Goal: Information Seeking & Learning: Find specific page/section

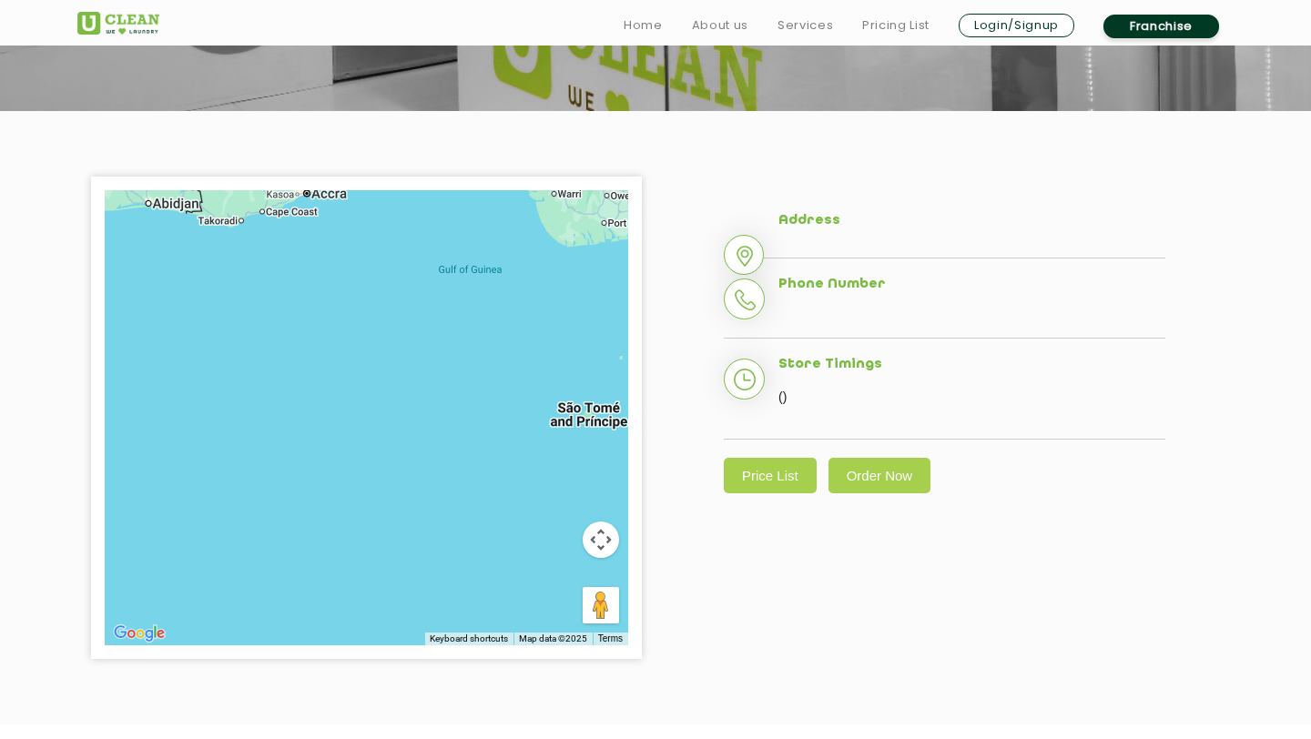
scroll to position [311, 0]
click at [824, 218] on h5 "Address" at bounding box center [972, 220] width 387 height 16
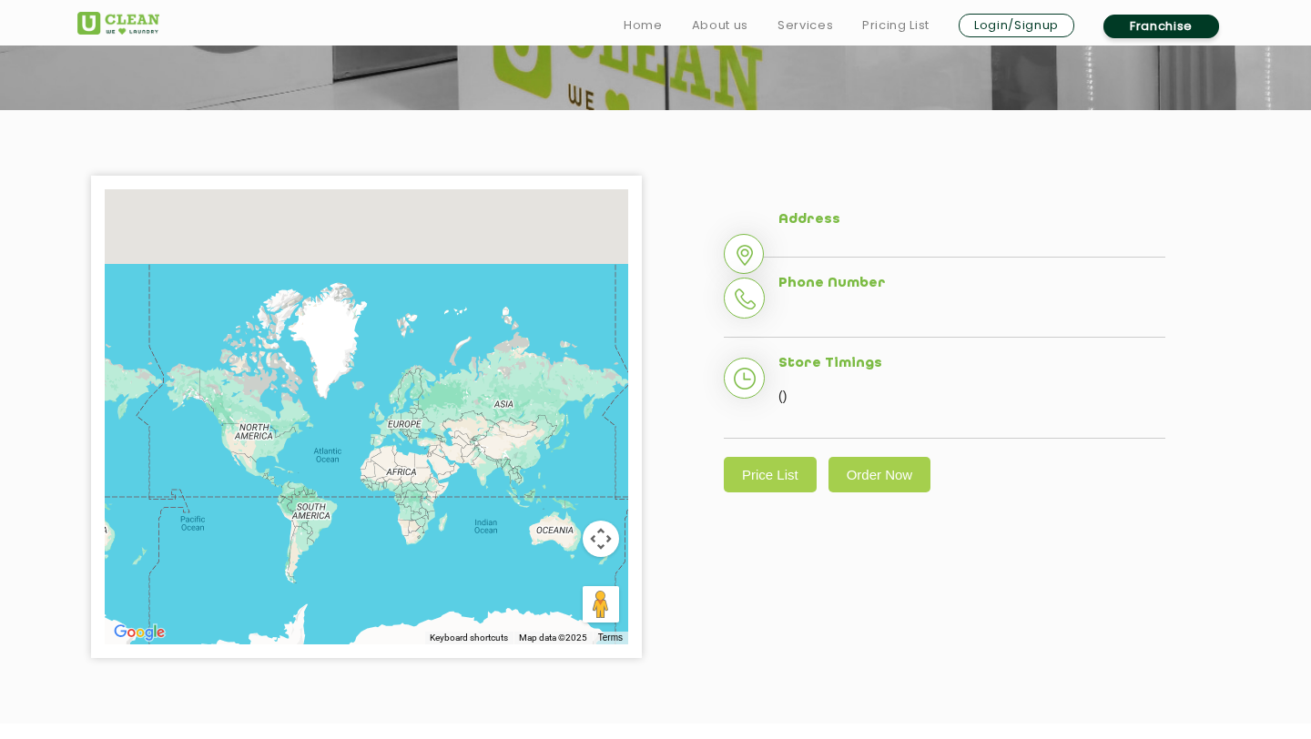
click at [488, 468] on div at bounding box center [367, 416] width 524 height 455
click at [815, 240] on li "Address" at bounding box center [945, 235] width 442 height 46
click at [771, 475] on link "Price List" at bounding box center [770, 475] width 93 height 36
